Goal: Information Seeking & Learning: Learn about a topic

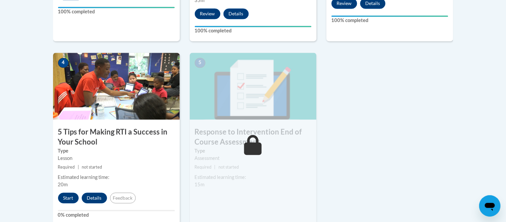
scroll to position [341, 0]
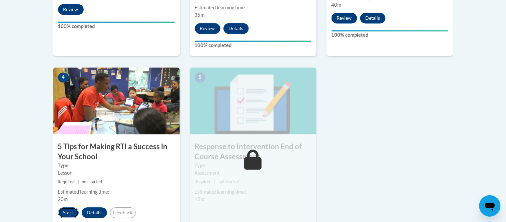
click at [66, 213] on button "Start" at bounding box center [68, 212] width 21 height 11
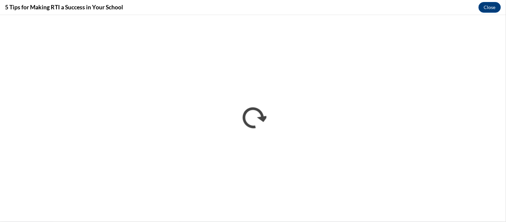
scroll to position [0, 0]
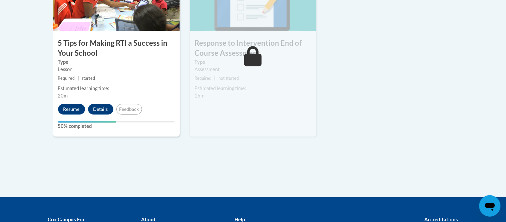
scroll to position [445, 0]
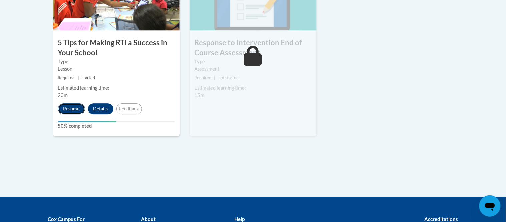
click at [70, 110] on button "Resume" at bounding box center [71, 108] width 27 height 11
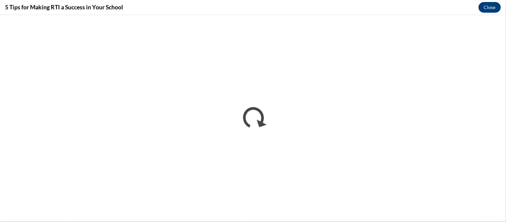
scroll to position [0, 0]
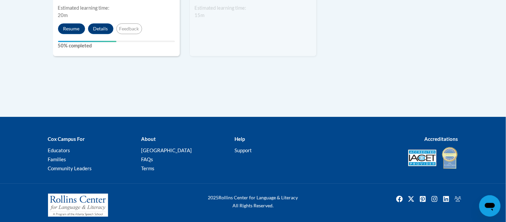
scroll to position [529, 0]
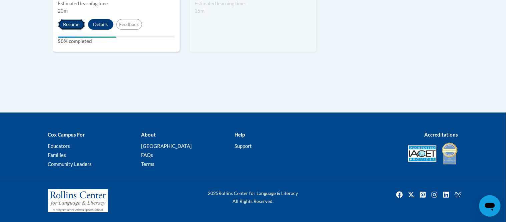
click at [70, 21] on button "Resume" at bounding box center [71, 24] width 27 height 11
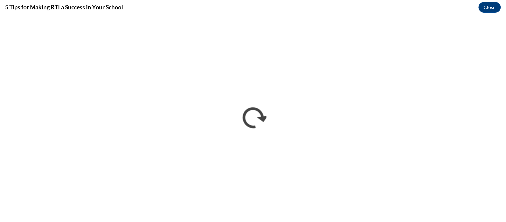
scroll to position [0, 0]
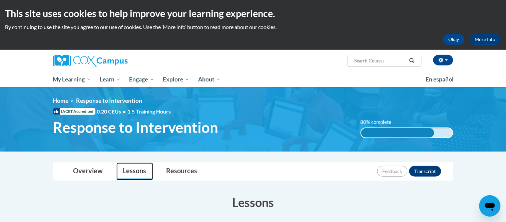
click at [134, 171] on link "Lessons" at bounding box center [134, 171] width 37 height 18
click at [136, 177] on link "Lessons" at bounding box center [134, 171] width 37 height 18
click at [135, 170] on link "Lessons" at bounding box center [134, 171] width 37 height 18
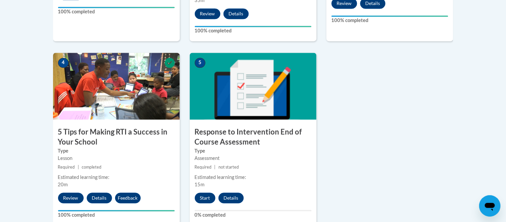
scroll to position [371, 0]
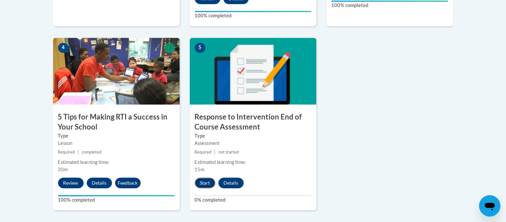
click at [205, 178] on button "Start" at bounding box center [205, 182] width 21 height 11
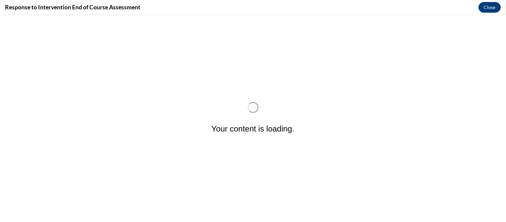
scroll to position [0, 0]
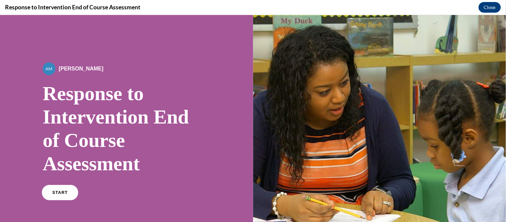
click at [69, 193] on link "START" at bounding box center [60, 191] width 36 height 15
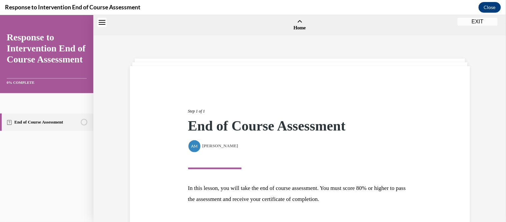
scroll to position [21, 0]
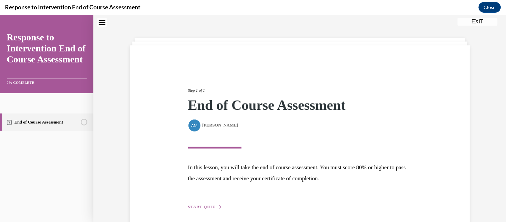
click at [199, 204] on span "START QUIZ" at bounding box center [201, 206] width 27 height 5
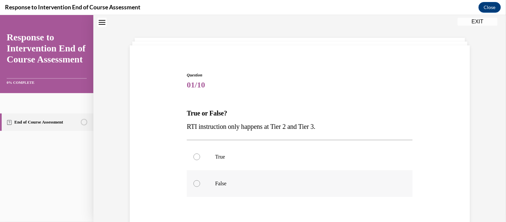
click at [194, 183] on div at bounding box center [196, 183] width 7 height 7
click at [194, 183] on input "False" at bounding box center [196, 183] width 7 height 7
radio input "true"
click at [193, 153] on input "True" at bounding box center [196, 156] width 7 height 7
radio input "true"
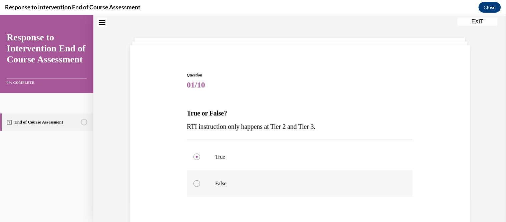
click at [193, 180] on input "False" at bounding box center [196, 183] width 7 height 7
radio input "true"
click at [193, 153] on input "True" at bounding box center [196, 156] width 7 height 7
radio input "true"
click at [193, 180] on input "False" at bounding box center [196, 183] width 7 height 7
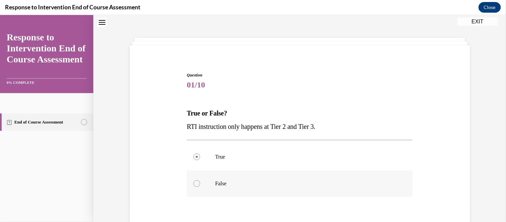
radio input "true"
click at [193, 153] on input "True" at bounding box center [196, 156] width 7 height 7
radio input "true"
click at [197, 185] on div at bounding box center [196, 183] width 7 height 7
click at [197, 185] on input "False" at bounding box center [196, 183] width 7 height 7
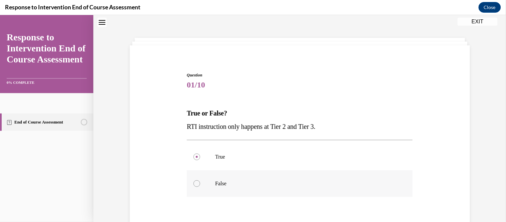
radio input "true"
click at [197, 185] on div at bounding box center [196, 183] width 7 height 7
click at [197, 185] on input "False" at bounding box center [196, 183] width 7 height 7
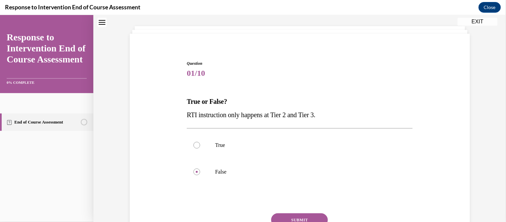
scroll to position [72, 0]
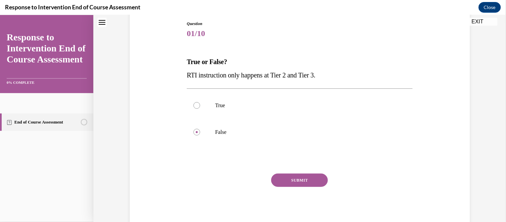
click at [318, 182] on button "SUBMIT" at bounding box center [299, 179] width 57 height 13
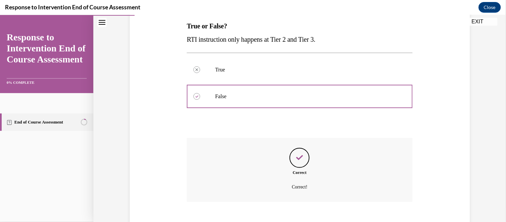
scroll to position [145, 0]
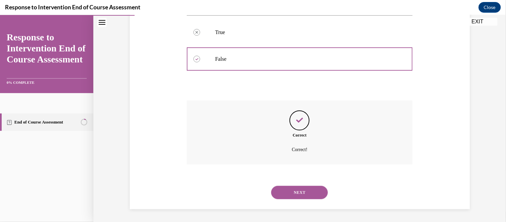
click at [323, 191] on button "NEXT" at bounding box center [299, 191] width 57 height 13
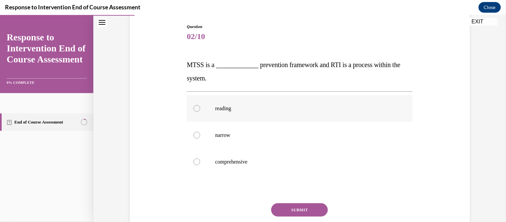
scroll to position [74, 0]
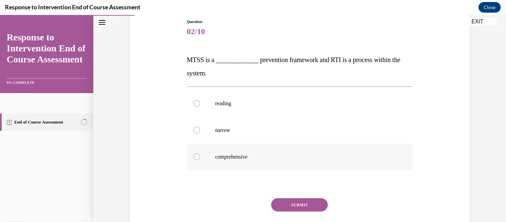
click at [198, 154] on div at bounding box center [196, 156] width 7 height 7
click at [198, 154] on input "comprehensive" at bounding box center [196, 156] width 7 height 7
radio input "true"
click at [309, 203] on button "SUBMIT" at bounding box center [299, 204] width 57 height 13
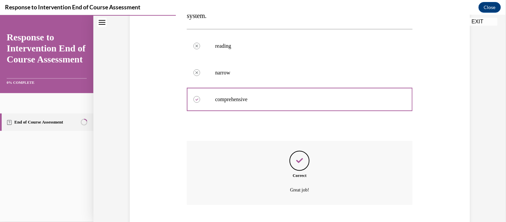
scroll to position [172, 0]
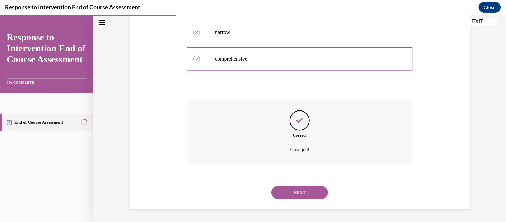
click at [314, 190] on button "NEXT" at bounding box center [299, 191] width 57 height 13
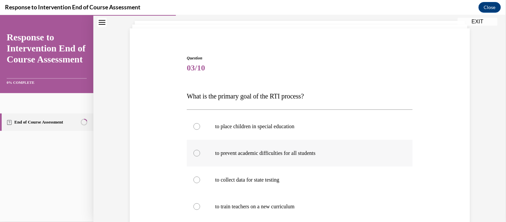
scroll to position [59, 0]
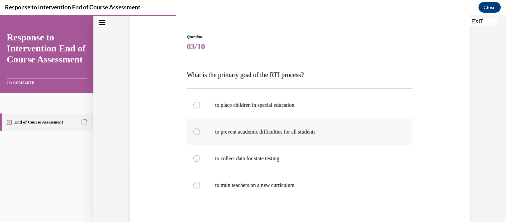
click at [197, 131] on div at bounding box center [196, 131] width 7 height 7
click at [197, 131] on input "to prevent academic difficulties for all students" at bounding box center [196, 131] width 7 height 7
radio input "true"
click at [193, 155] on input "to collect data for state testing" at bounding box center [196, 158] width 7 height 7
radio input "true"
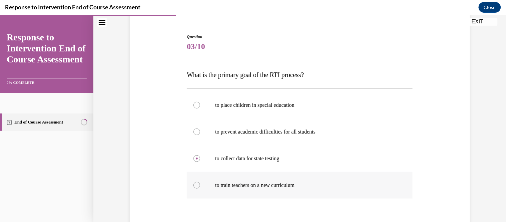
click at [193, 181] on input "to train teachers on a new curriculum" at bounding box center [196, 184] width 7 height 7
radio input "true"
click at [193, 101] on input "to place children in special education" at bounding box center [196, 104] width 7 height 7
radio input "true"
radio input "false"
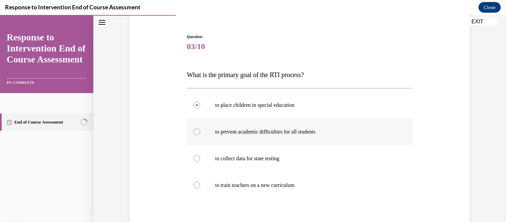
click at [195, 134] on div at bounding box center [196, 131] width 7 height 7
click at [195, 134] on input "to prevent academic difficulties for all students" at bounding box center [196, 131] width 7 height 7
radio input "true"
click at [195, 134] on div at bounding box center [196, 131] width 7 height 7
click at [195, 134] on input "to prevent academic difficulties for all students" at bounding box center [196, 131] width 7 height 7
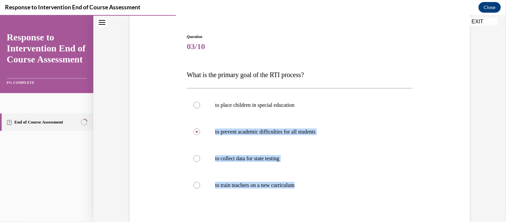
drag, startPoint x: 476, startPoint y: 87, endPoint x: 487, endPoint y: 202, distance: 115.7
click at [487, 202] on div "Question 03/10 What is the primary goal of the RTI process? to place children i…" at bounding box center [299, 136] width 413 height 318
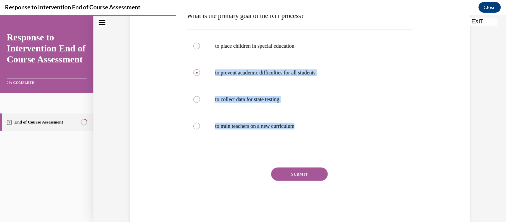
scroll to position [118, 0]
click at [321, 171] on button "SUBMIT" at bounding box center [299, 173] width 57 height 13
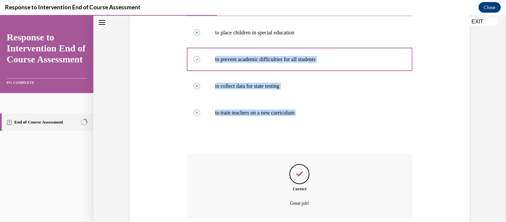
scroll to position [185, 0]
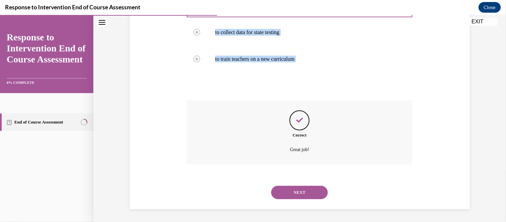
click at [318, 190] on button "NEXT" at bounding box center [299, 191] width 57 height 13
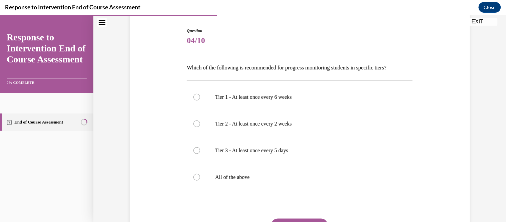
scroll to position [62, 0]
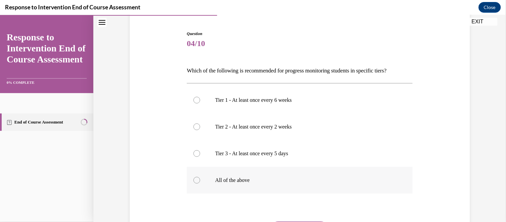
click at [198, 179] on div at bounding box center [196, 179] width 7 height 7
click at [198, 179] on input "All of the above" at bounding box center [196, 179] width 7 height 7
radio input "true"
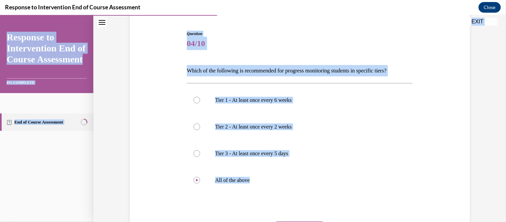
scroll to position [129, 0]
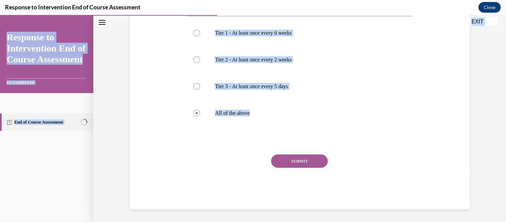
drag, startPoint x: 478, startPoint y: 192, endPoint x: 482, endPoint y: 222, distance: 30.6
click at [482, 221] on html "SKIP TO STEP Audio transcript EXIT Response to Intervention End of Course Asses…" at bounding box center [253, 118] width 506 height 207
click at [298, 166] on button "SUBMIT" at bounding box center [299, 160] width 57 height 13
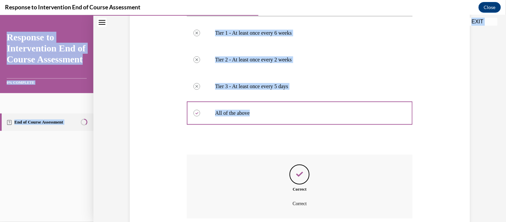
scroll to position [183, 0]
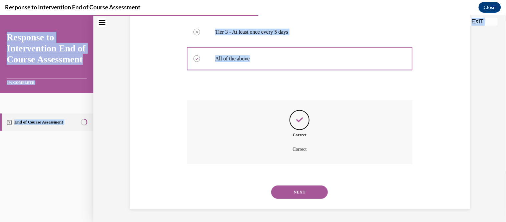
click at [308, 190] on button "NEXT" at bounding box center [299, 191] width 57 height 13
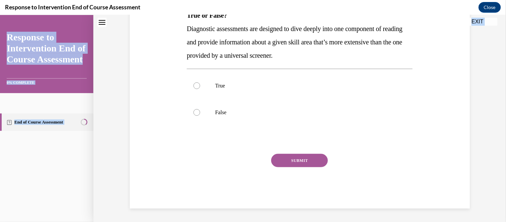
scroll to position [0, 0]
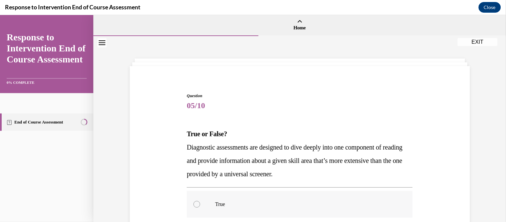
click at [197, 201] on div at bounding box center [196, 203] width 7 height 7
click at [197, 201] on input "True" at bounding box center [196, 203] width 7 height 7
radio input "true"
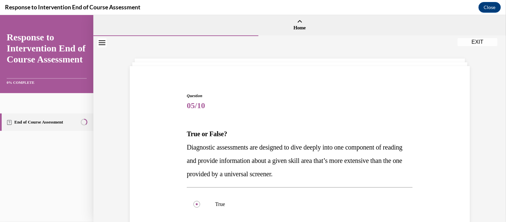
scroll to position [112, 0]
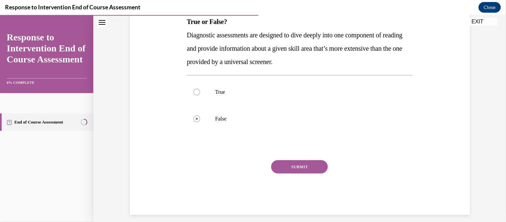
click at [193, 88] on input "True" at bounding box center [196, 91] width 7 height 7
radio input "true"
click at [193, 115] on input "False" at bounding box center [196, 118] width 7 height 7
radio input "true"
click at [193, 88] on input "True" at bounding box center [196, 91] width 7 height 7
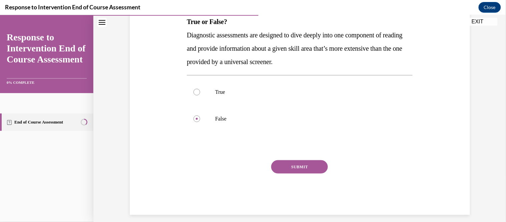
radio input "true"
click at [193, 115] on input "False" at bounding box center [196, 118] width 7 height 7
radio input "true"
click at [193, 88] on input "True" at bounding box center [196, 91] width 7 height 7
radio input "true"
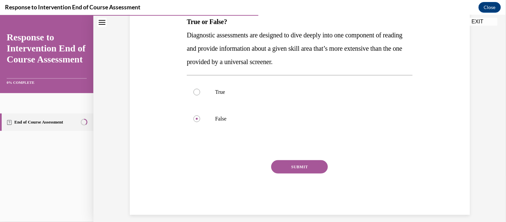
click at [193, 115] on input "False" at bounding box center [196, 118] width 7 height 7
radio input "true"
click at [197, 93] on div at bounding box center [196, 91] width 7 height 7
click at [197, 93] on input "True" at bounding box center [196, 91] width 7 height 7
radio input "true"
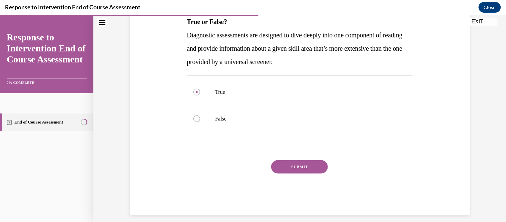
click at [287, 163] on button "SUBMIT" at bounding box center [299, 166] width 57 height 13
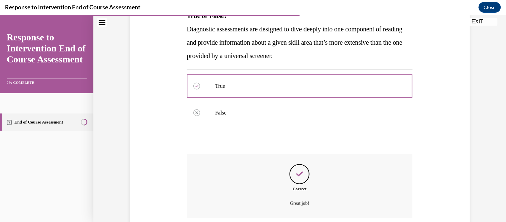
scroll to position [172, 0]
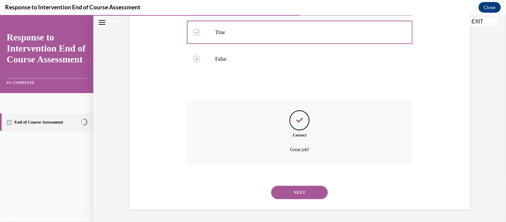
click at [293, 193] on button "NEXT" at bounding box center [299, 191] width 57 height 13
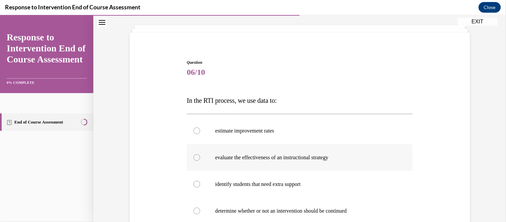
scroll to position [44, 0]
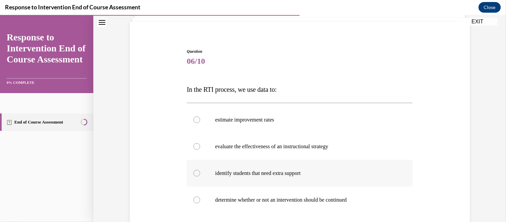
click at [197, 172] on div at bounding box center [196, 172] width 7 height 7
click at [197, 172] on input "identify students that need extra support" at bounding box center [196, 172] width 7 height 7
radio input "true"
click at [193, 196] on input "determine whether or not an intervention should be continued" at bounding box center [196, 199] width 7 height 7
radio input "true"
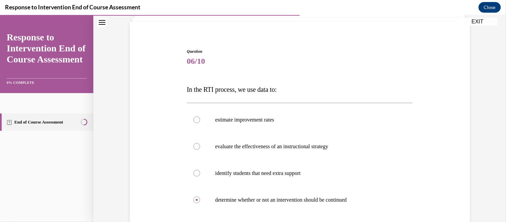
click at [193, 221] on input "All of the above" at bounding box center [196, 226] width 7 height 7
radio input "true"
click at [193, 116] on input "estimate improvement rates" at bounding box center [196, 119] width 7 height 7
radio input "true"
click at [193, 143] on input "evaluate the effectiveness of an instructional strategy" at bounding box center [196, 146] width 7 height 7
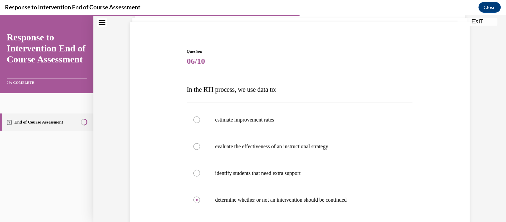
radio input "true"
click at [193, 169] on input "identify students that need extra support" at bounding box center [196, 172] width 7 height 7
radio input "true"
click at [193, 196] on input "determine whether or not an intervention should be continued" at bounding box center [196, 199] width 7 height 7
radio input "true"
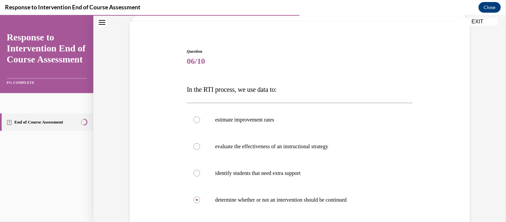
radio input "false"
click at [193, 221] on input "All of the above" at bounding box center [196, 226] width 7 height 7
radio input "true"
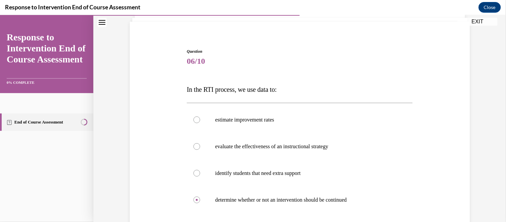
click at [193, 116] on input "estimate improvement rates" at bounding box center [196, 119] width 7 height 7
radio input "true"
click at [193, 143] on input "evaluate the effectiveness of an instructional strategy" at bounding box center [196, 146] width 7 height 7
radio input "true"
click at [193, 169] on input "identify students that need extra support" at bounding box center [196, 172] width 7 height 7
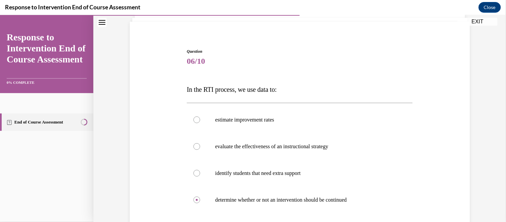
radio input "true"
click at [193, 196] on input "determine whether or not an intervention should be continued" at bounding box center [196, 199] width 7 height 7
radio input "true"
radio input "false"
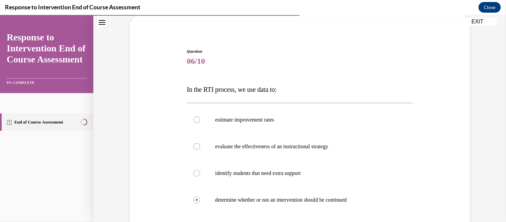
radio input "false"
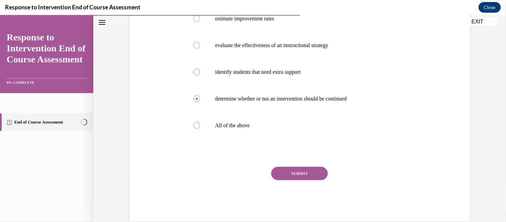
click at [193, 68] on input "identify students that need extra support" at bounding box center [196, 71] width 7 height 7
radio input "true"
click at [193, 42] on input "evaluate the effectiveness of an instructional strategy" at bounding box center [196, 45] width 7 height 7
radio input "true"
click at [193, 15] on input "estimate improvement rates" at bounding box center [196, 18] width 7 height 7
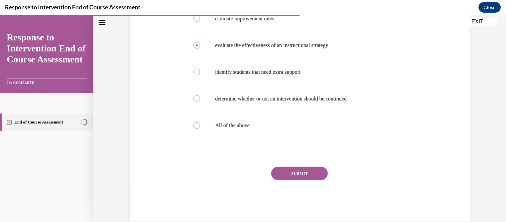
radio input "true"
click at [196, 124] on div at bounding box center [196, 125] width 7 height 7
click at [196, 124] on input "All of the above" at bounding box center [196, 125] width 7 height 7
radio input "true"
click at [301, 172] on button "SUBMIT" at bounding box center [299, 172] width 57 height 13
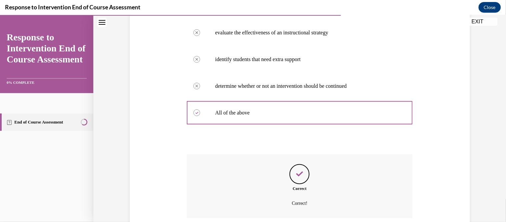
scroll to position [212, 0]
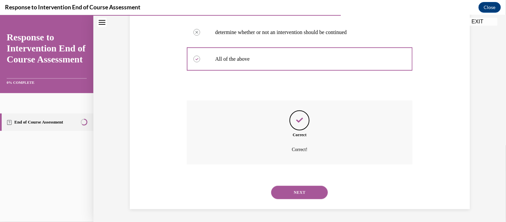
click at [319, 190] on button "NEXT" at bounding box center [299, 191] width 57 height 13
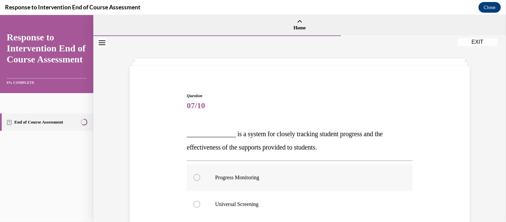
click at [198, 178] on div at bounding box center [196, 177] width 7 height 7
click at [198, 178] on input "Progress Monitoring" at bounding box center [196, 177] width 7 height 7
radio input "true"
click at [193, 200] on input "Universal Screening" at bounding box center [196, 203] width 7 height 7
radio input "true"
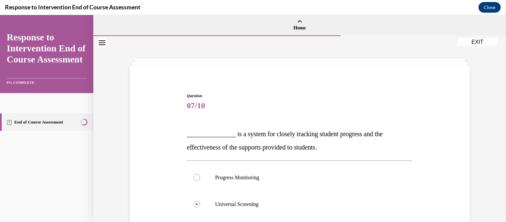
radio input "true"
click at [193, 174] on input "Progress Monitoring" at bounding box center [196, 177] width 7 height 7
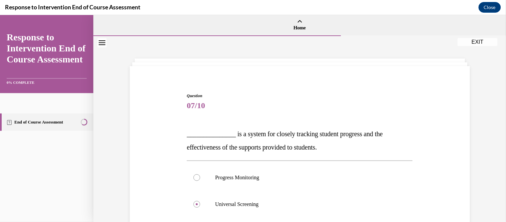
radio input "true"
click at [193, 200] on input "Universal Screening" at bounding box center [196, 203] width 7 height 7
radio input "true"
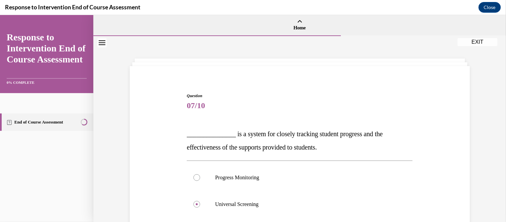
radio input "true"
radio input "false"
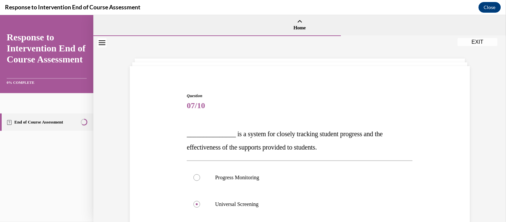
click at [193, 174] on input "Progress Monitoring" at bounding box center [196, 177] width 7 height 7
radio input "true"
click at [193, 200] on input "Universal Screening" at bounding box center [196, 203] width 7 height 7
radio input "true"
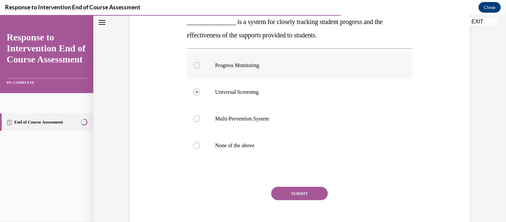
click at [225, 64] on p "Progress Monitoring" at bounding box center [305, 65] width 181 height 7
click at [200, 64] on input "Progress Monitoring" at bounding box center [196, 65] width 7 height 7
radio input "true"
click at [308, 193] on button "SUBMIT" at bounding box center [299, 192] width 57 height 13
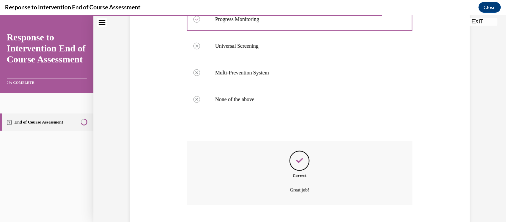
scroll to position [198, 0]
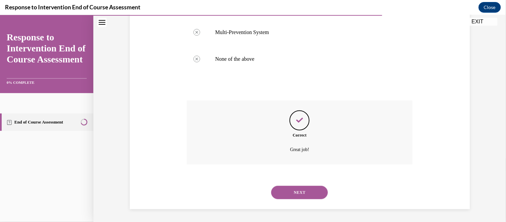
click at [306, 191] on button "NEXT" at bounding box center [299, 191] width 57 height 13
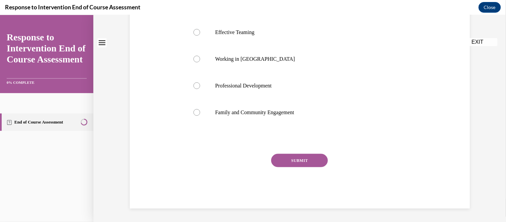
scroll to position [0, 0]
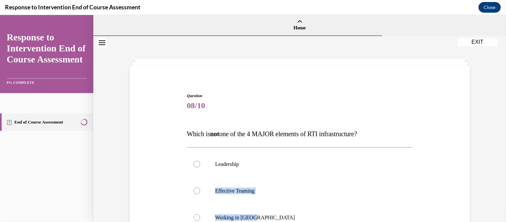
drag, startPoint x: 498, startPoint y: 141, endPoint x: 506, endPoint y: 205, distance: 65.2
click at [506, 205] on div "Home Question 07/10 _______________ is a system for closely tracking student pr…" at bounding box center [299, 118] width 413 height 207
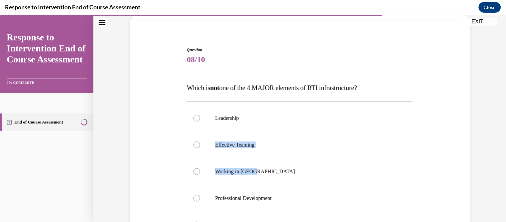
scroll to position [47, 0]
click at [196, 170] on div at bounding box center [196, 170] width 7 height 7
click at [196, 170] on input "Working in [GEOGRAPHIC_DATA]" at bounding box center [196, 170] width 7 height 7
radio input "true"
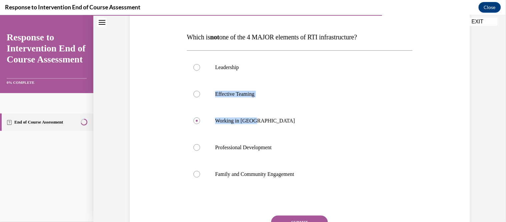
scroll to position [96, 0]
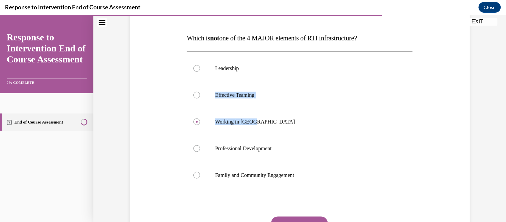
click at [317, 217] on button "SUBMIT" at bounding box center [299, 222] width 57 height 13
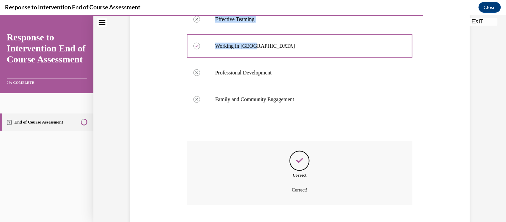
scroll to position [212, 0]
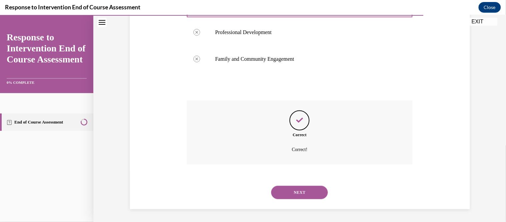
click at [312, 189] on button "NEXT" at bounding box center [299, 191] width 57 height 13
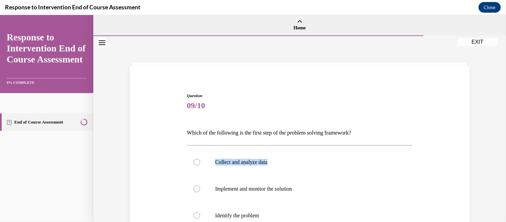
drag, startPoint x: 486, startPoint y: 126, endPoint x: 491, endPoint y: 167, distance: 41.3
click at [491, 167] on div "Question 09/10 Which of the following is the first step of the problem solving …" at bounding box center [299, 207] width 413 height 342
click at [199, 214] on div at bounding box center [196, 215] width 7 height 7
click at [199, 214] on input "Identify the problem" at bounding box center [196, 215] width 7 height 7
radio input "true"
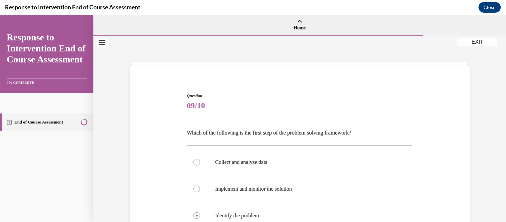
radio input "true"
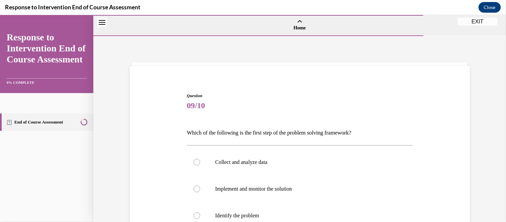
scroll to position [123, 0]
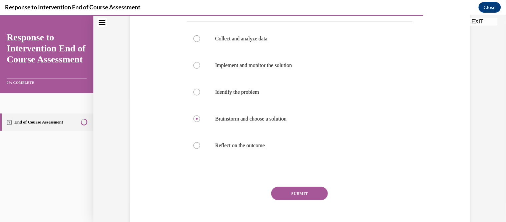
click at [193, 142] on input "Reflect on the outcome" at bounding box center [196, 145] width 7 height 7
radio input "true"
click at [193, 35] on input "Collect and analyze data" at bounding box center [196, 38] width 7 height 7
radio input "true"
click at [193, 62] on input "Implement and monitor the solution" at bounding box center [196, 65] width 7 height 7
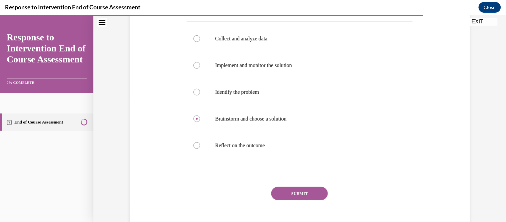
radio input "true"
radio input "false"
click at [234, 89] on p "Identify the problem" at bounding box center [305, 91] width 181 height 7
click at [200, 89] on input "Identify the problem" at bounding box center [196, 91] width 7 height 7
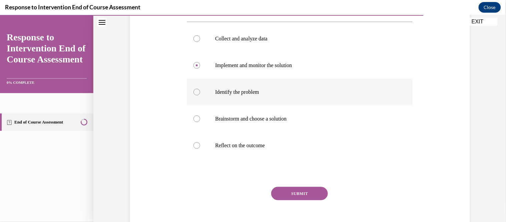
radio input "true"
click at [317, 187] on button "SUBMIT" at bounding box center [299, 192] width 57 height 13
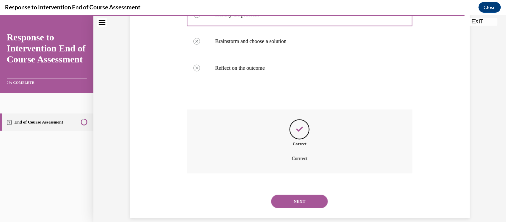
scroll to position [210, 0]
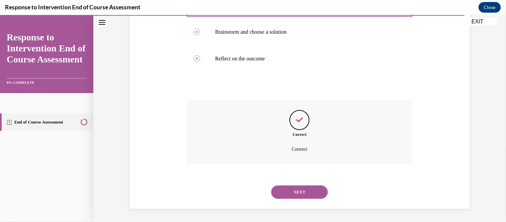
click at [317, 188] on button "NEXT" at bounding box center [299, 191] width 57 height 13
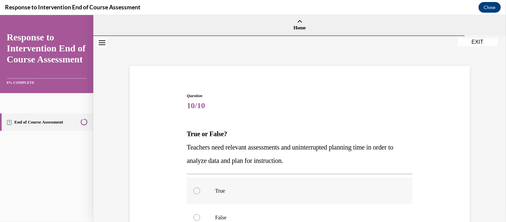
click at [197, 190] on div at bounding box center [196, 190] width 7 height 7
click at [197, 190] on input "True" at bounding box center [196, 190] width 7 height 7
radio input "true"
click at [197, 190] on circle at bounding box center [197, 190] width 2 height 2
click at [197, 190] on input "True" at bounding box center [196, 190] width 7 height 7
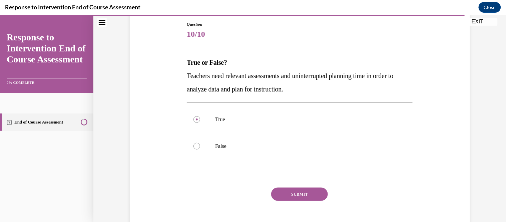
scroll to position [72, 0]
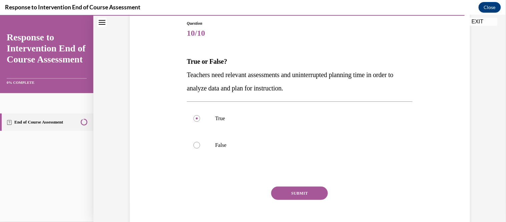
click at [284, 197] on button "SUBMIT" at bounding box center [299, 192] width 57 height 13
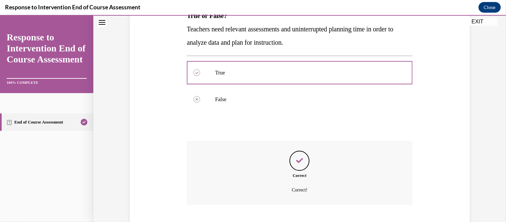
scroll to position [158, 0]
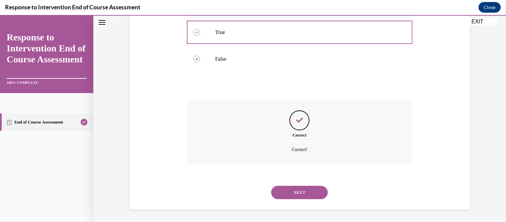
click at [295, 190] on button "NEXT" at bounding box center [299, 191] width 57 height 13
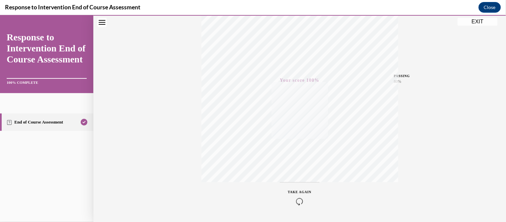
scroll to position [135, 0]
click at [487, 7] on button "Close" at bounding box center [490, 7] width 22 height 11
